Goal: Information Seeking & Learning: Learn about a topic

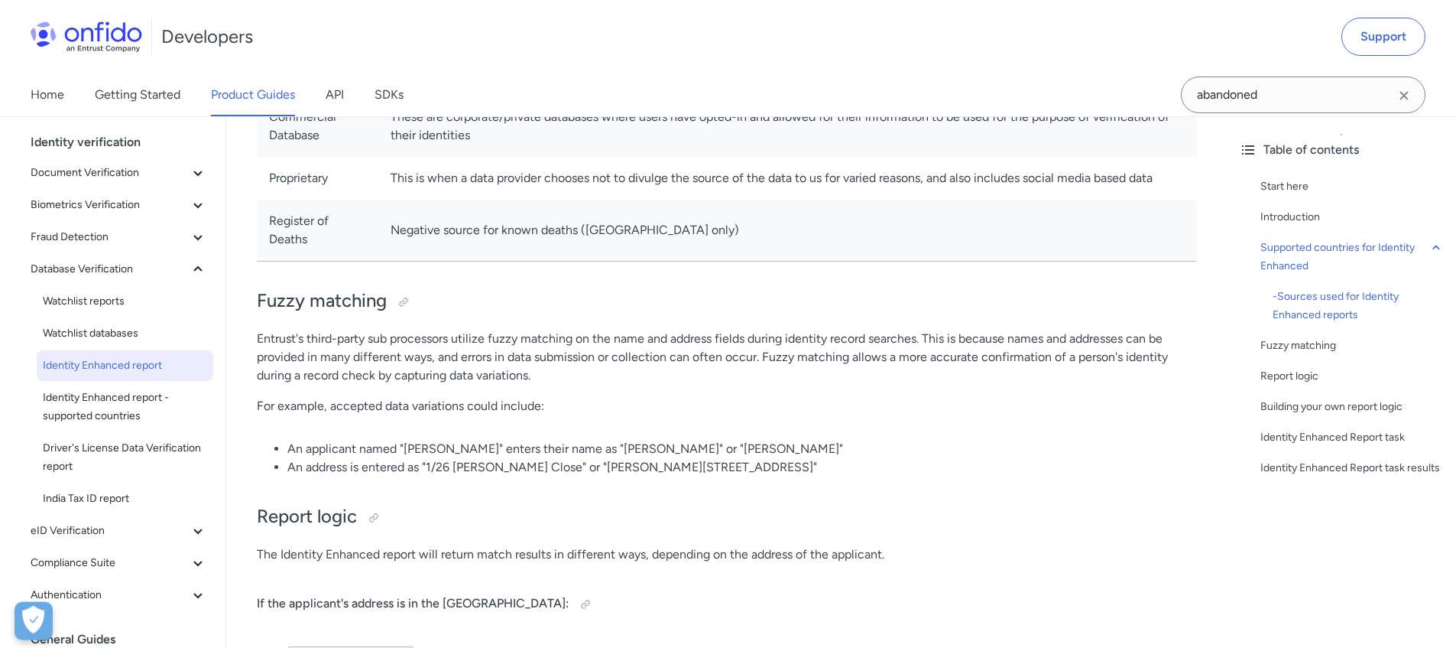
scroll to position [1382, 0]
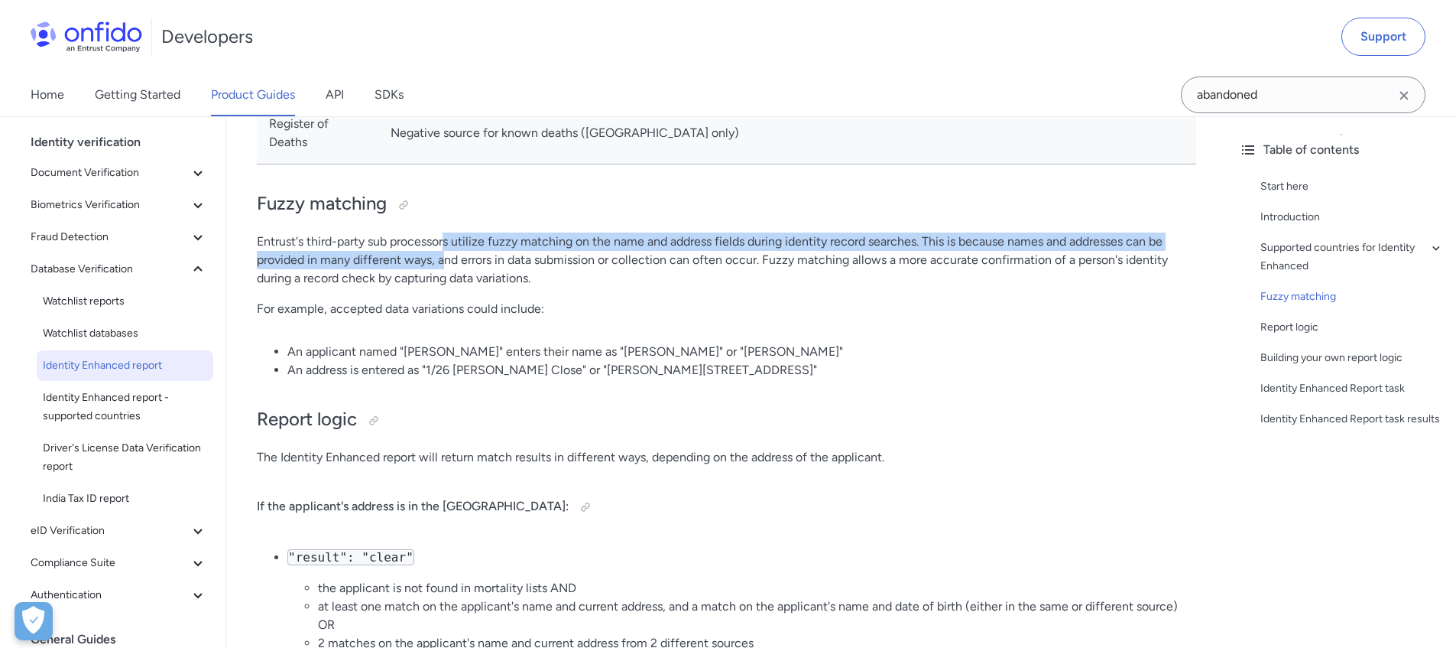
drag, startPoint x: 446, startPoint y: 248, endPoint x: 445, endPoint y: 274, distance: 26.0
click at [446, 271] on p "Entrust's third-party sub processors utilize fuzzy matching on the name and add…" at bounding box center [727, 259] width 940 height 55
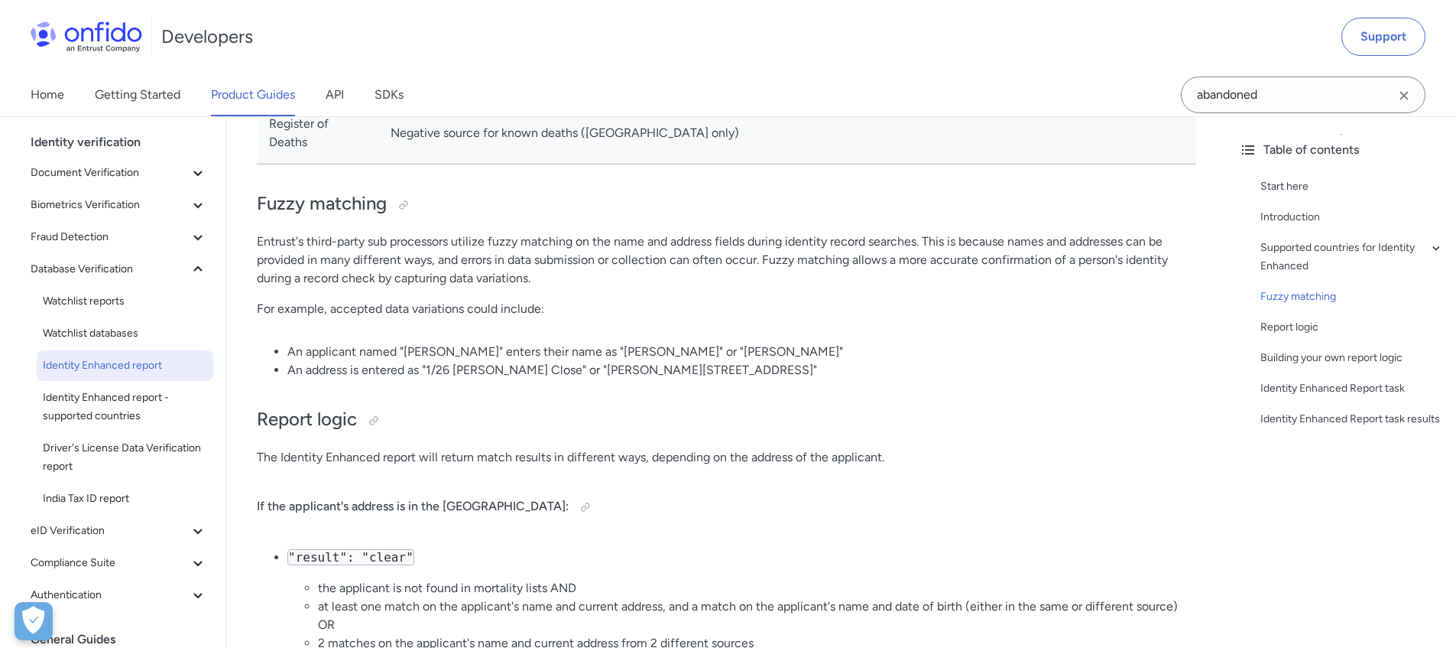
click at [445, 274] on p "Entrust's third-party sub processors utilize fuzzy matching on the name and add…" at bounding box center [727, 259] width 940 height 55
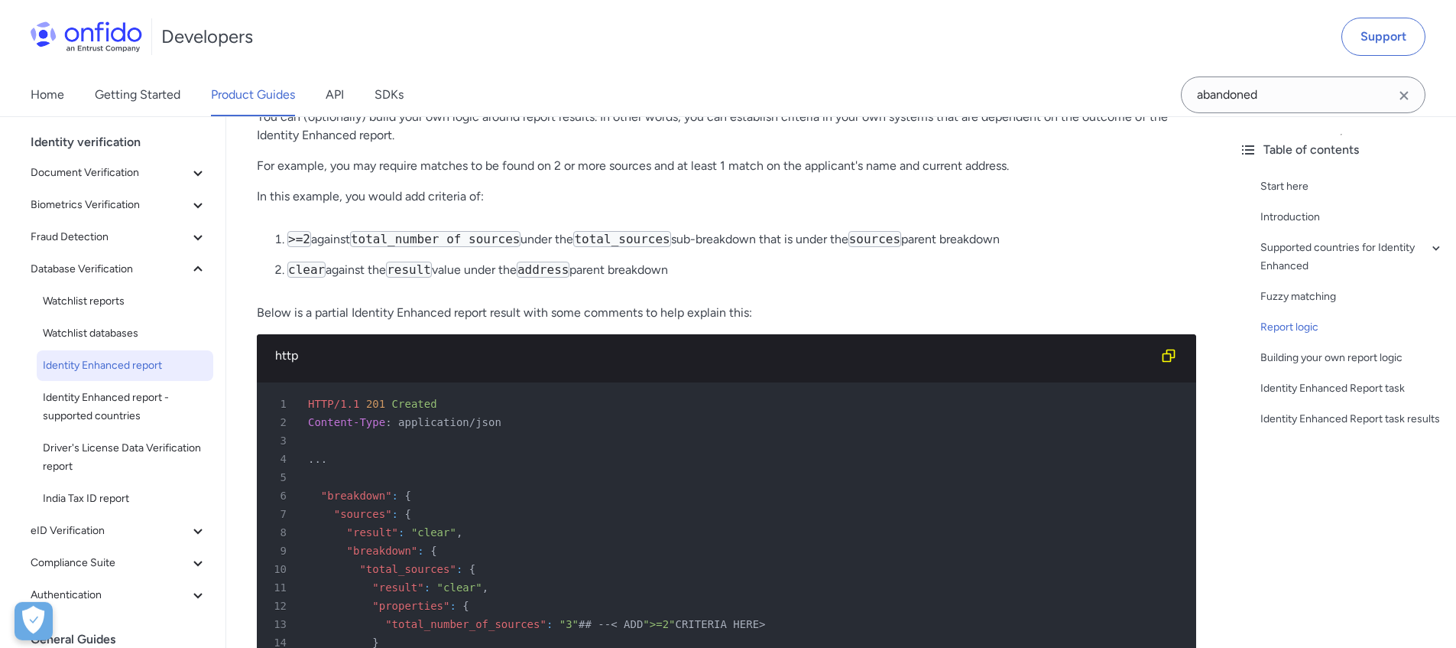
scroll to position [2911, 0]
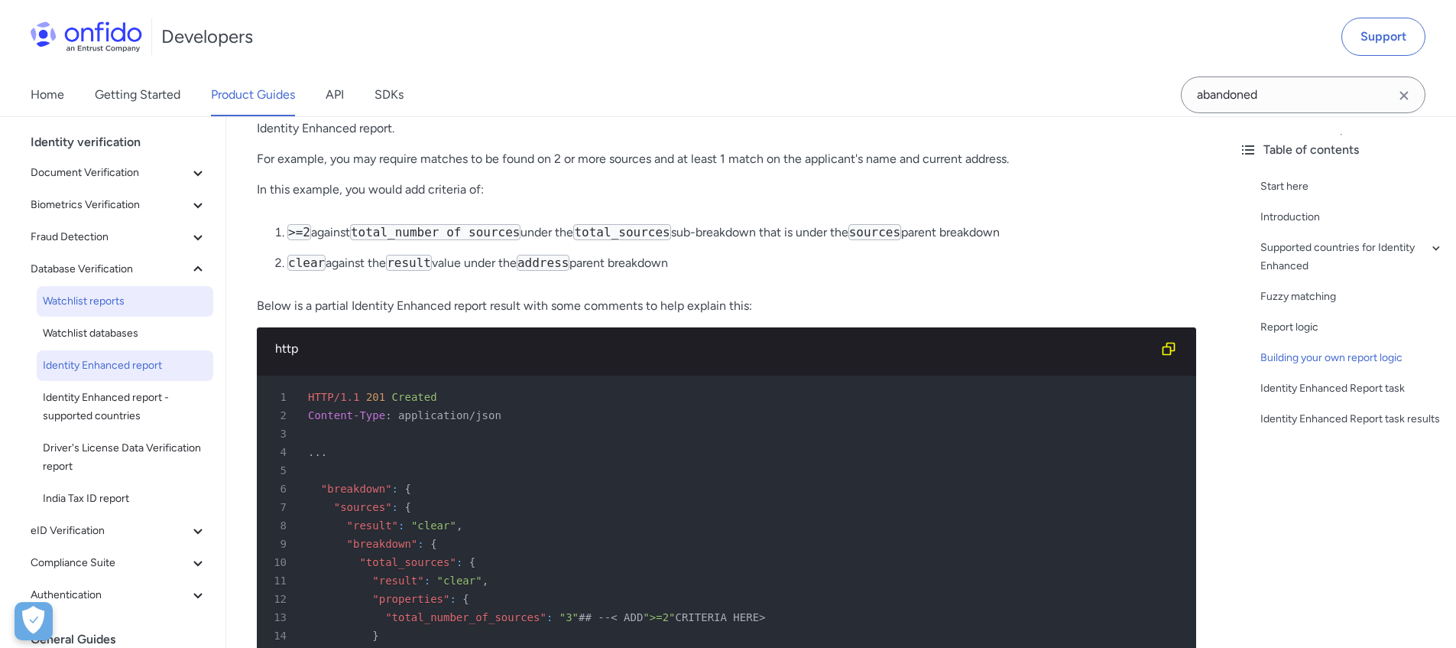
click at [117, 304] on span "Watchlist reports" at bounding box center [125, 301] width 164 height 18
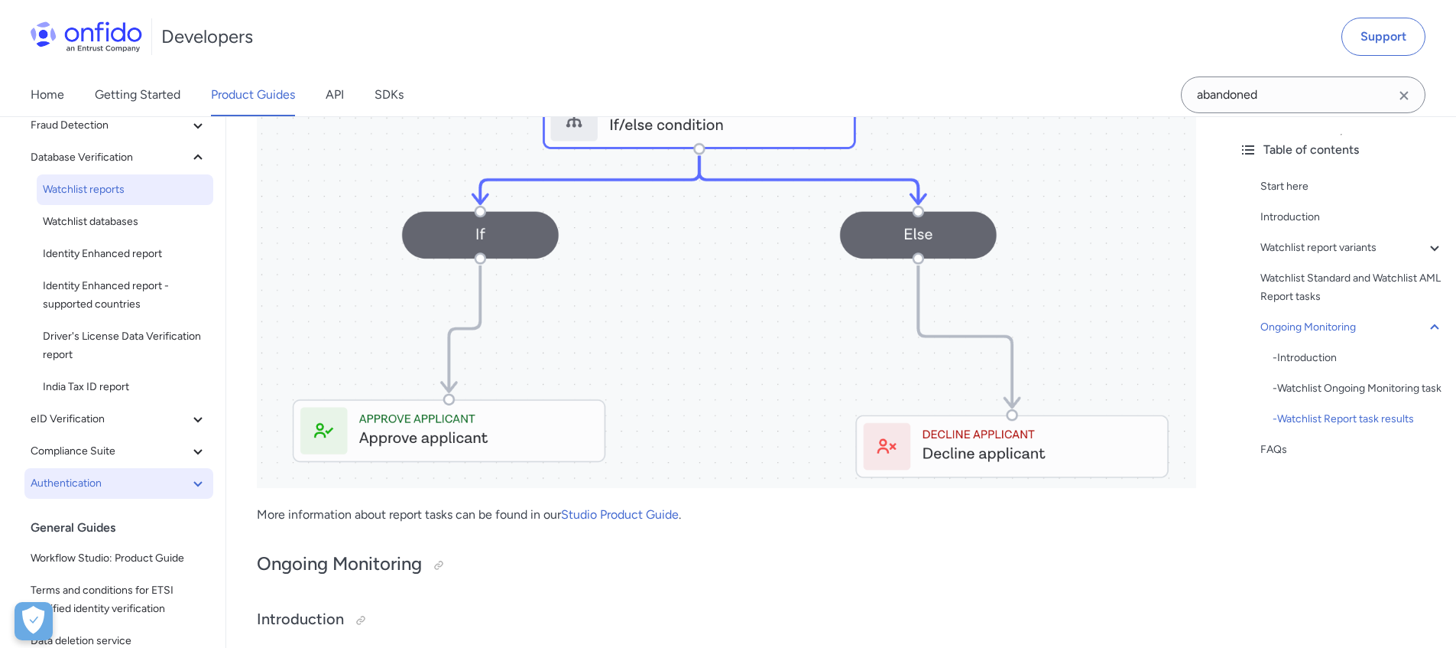
scroll to position [306, 0]
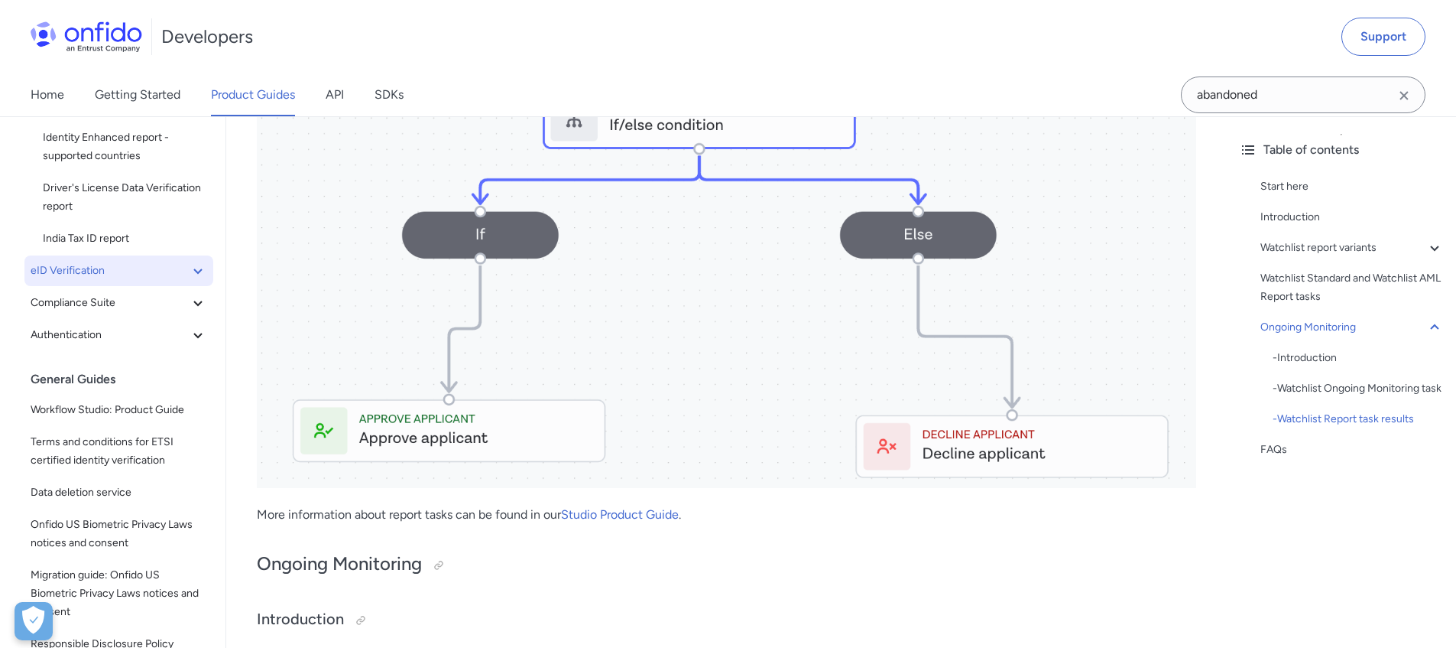
click at [139, 278] on span "eID Verification" at bounding box center [110, 270] width 158 height 18
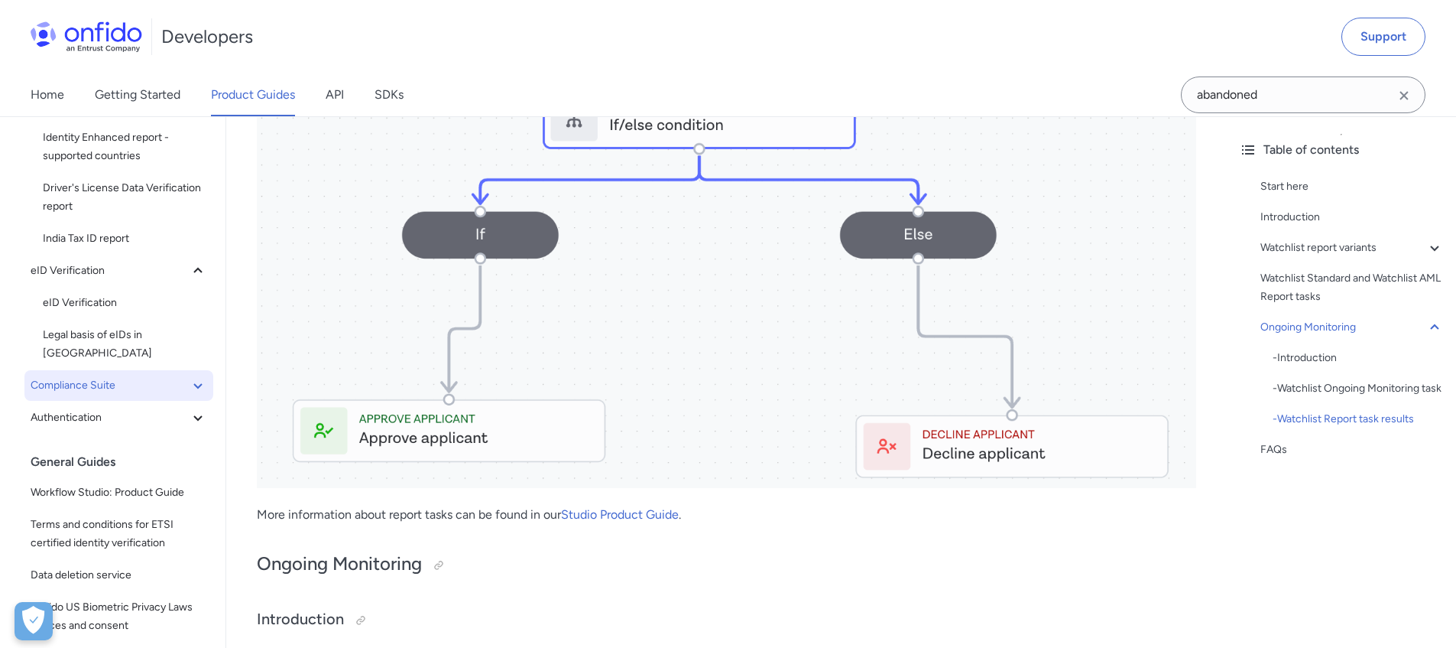
click at [142, 376] on span "Compliance Suite" at bounding box center [110, 385] width 158 height 18
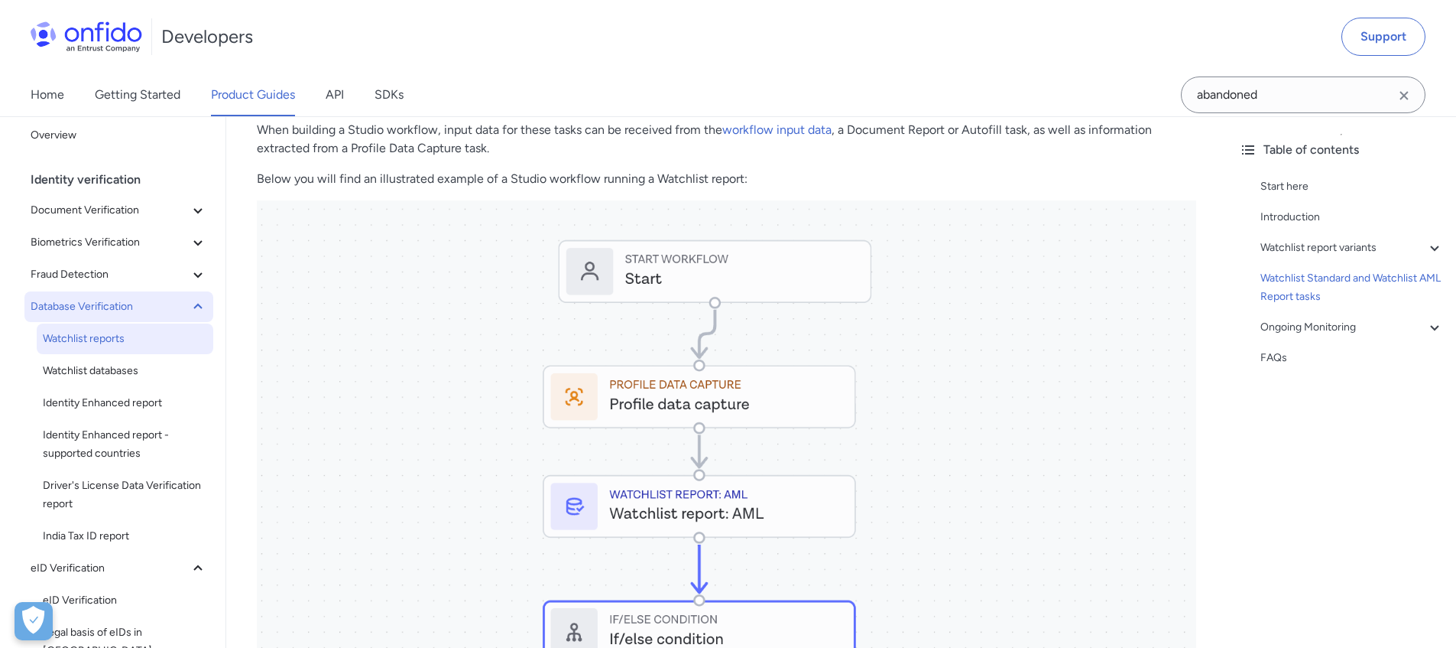
scroll to position [0, 0]
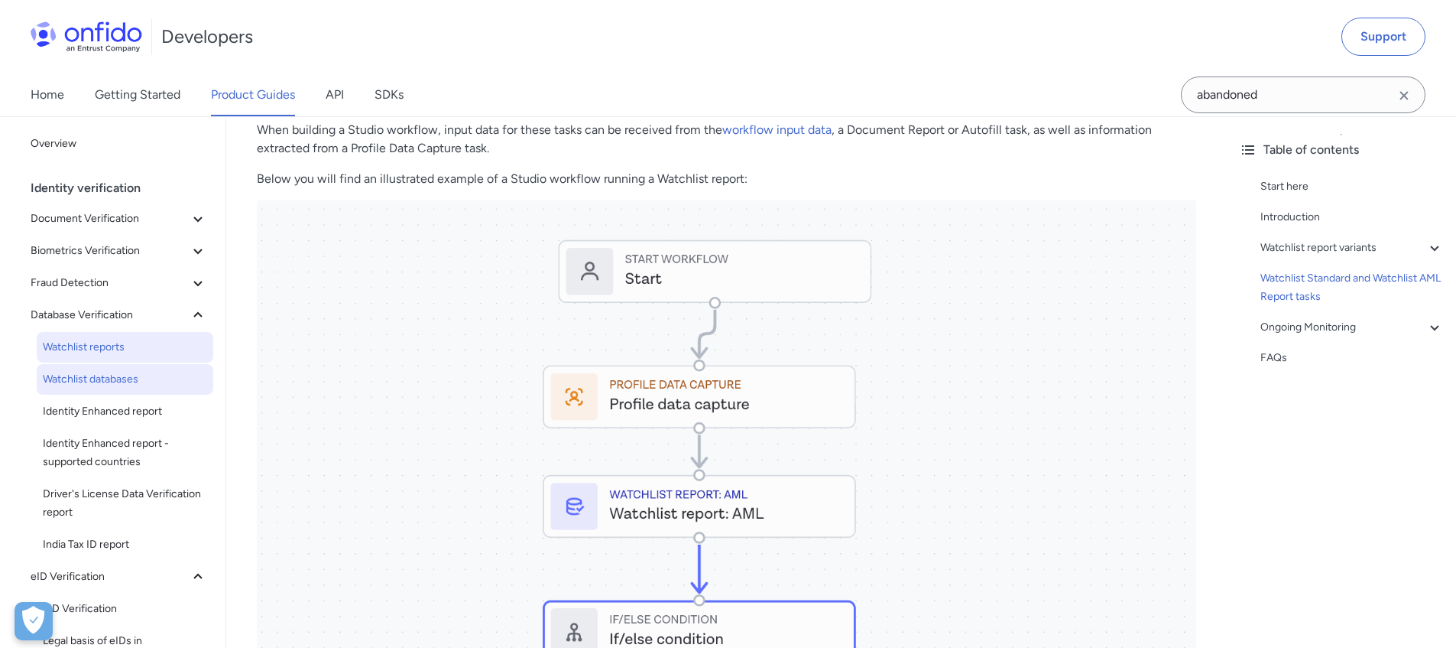
click at [67, 378] on span "Watchlist databases" at bounding box center [125, 379] width 164 height 18
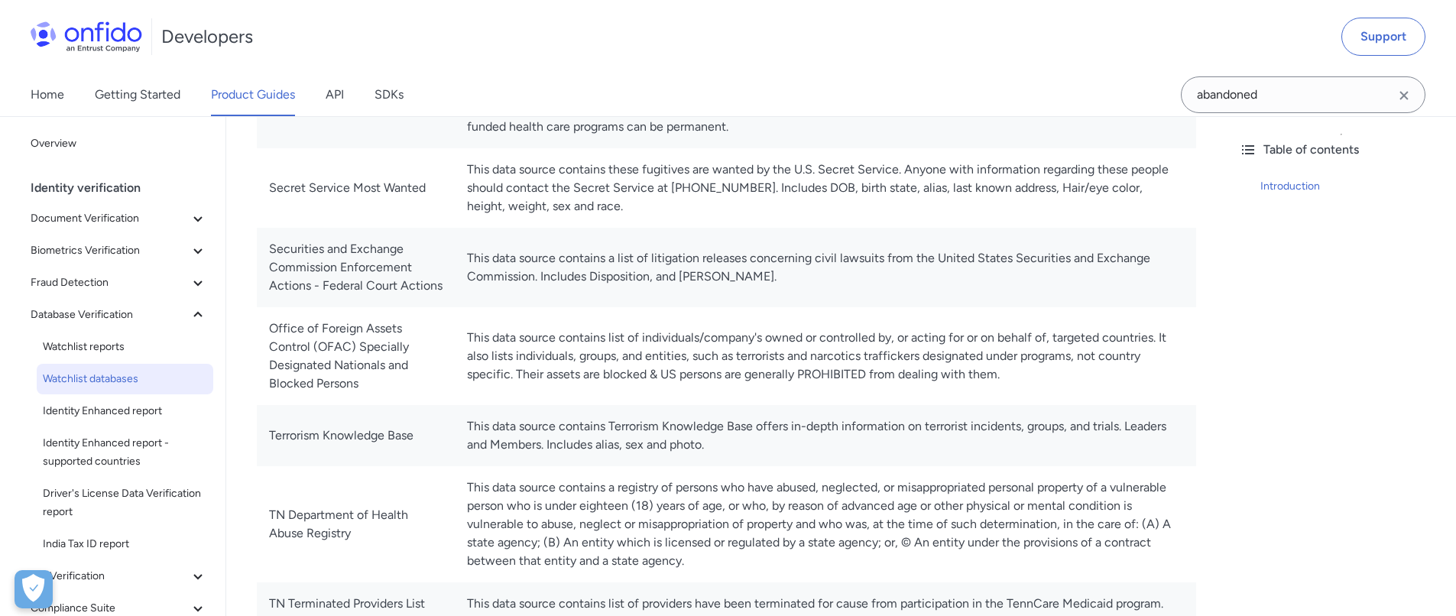
scroll to position [7829, 0]
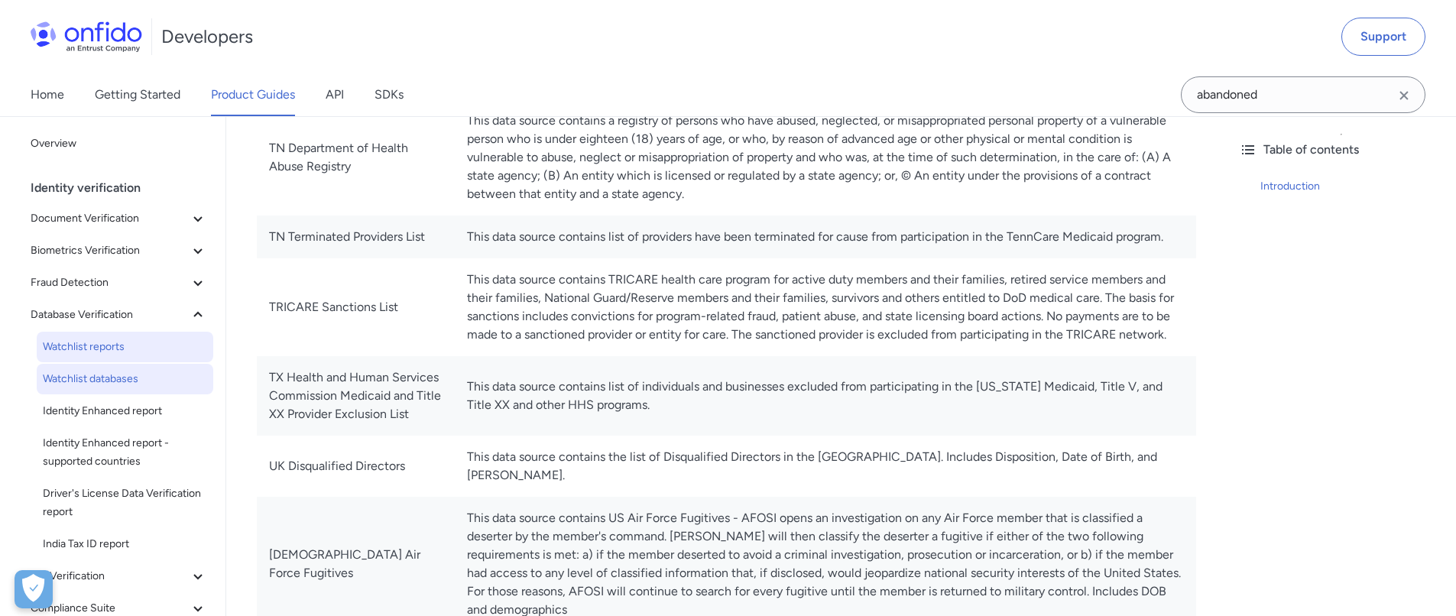
click at [80, 345] on span "Watchlist reports" at bounding box center [125, 347] width 164 height 18
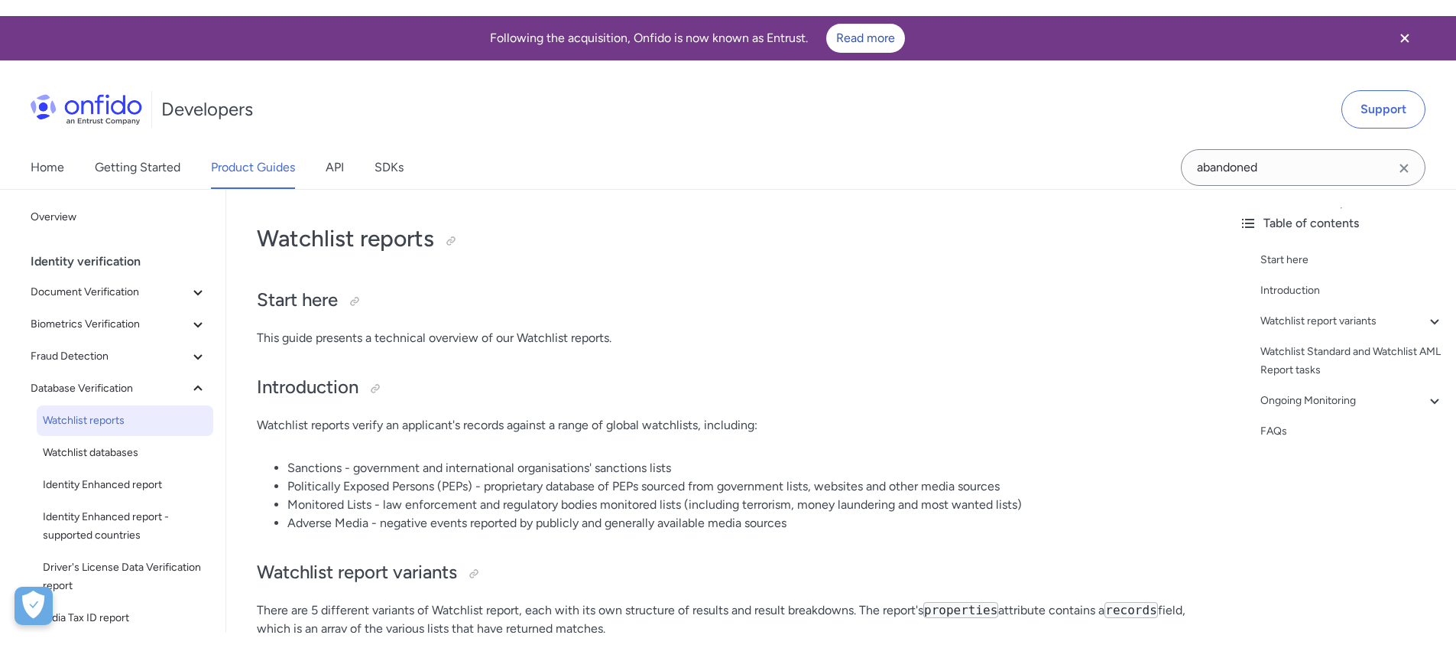
scroll to position [147, 0]
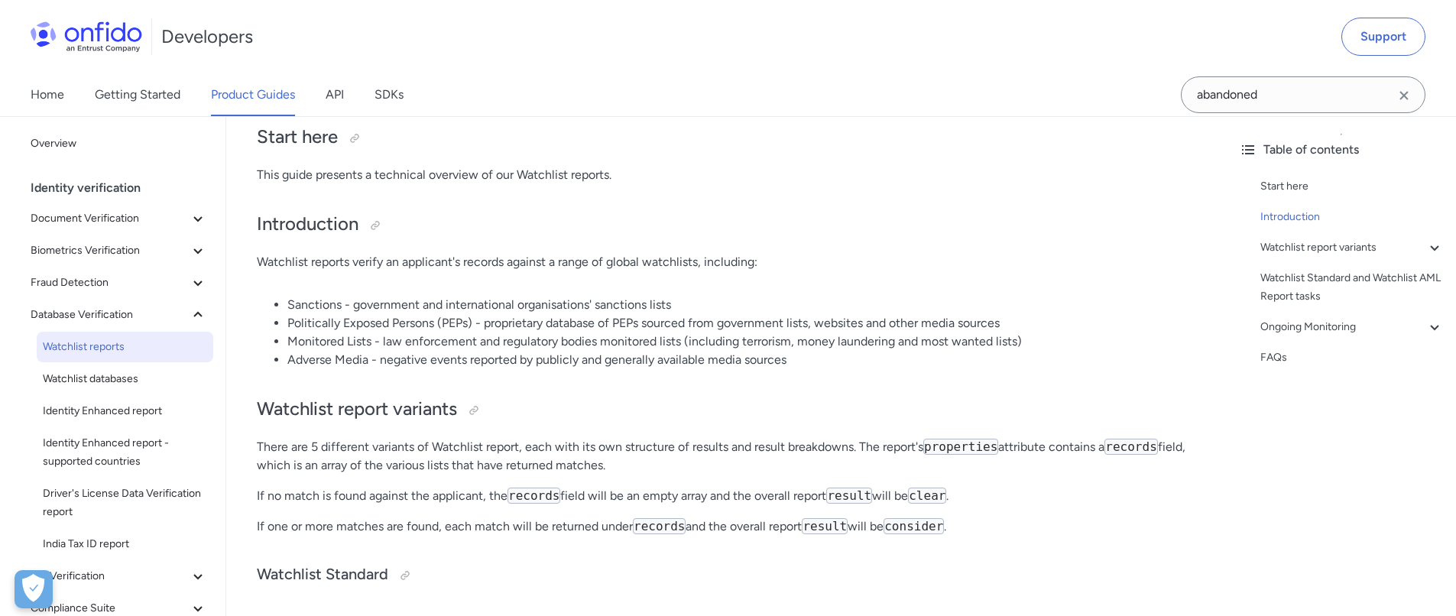
click at [403, 365] on li "Adverse Media - negative events reported by publicly and generally available me…" at bounding box center [741, 360] width 909 height 18
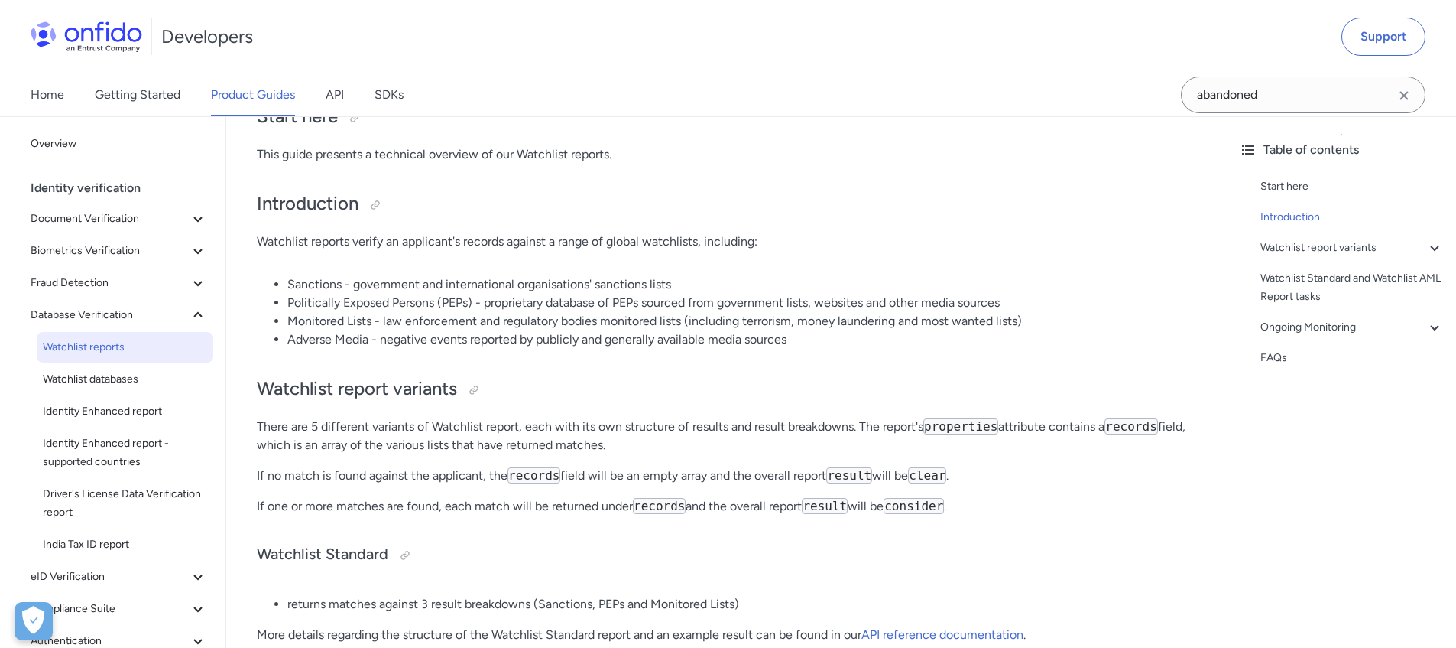
click at [536, 452] on p "There are 5 different variants of Watchlist report, each with its own structure…" at bounding box center [727, 435] width 940 height 37
